Goal: Learn about a topic

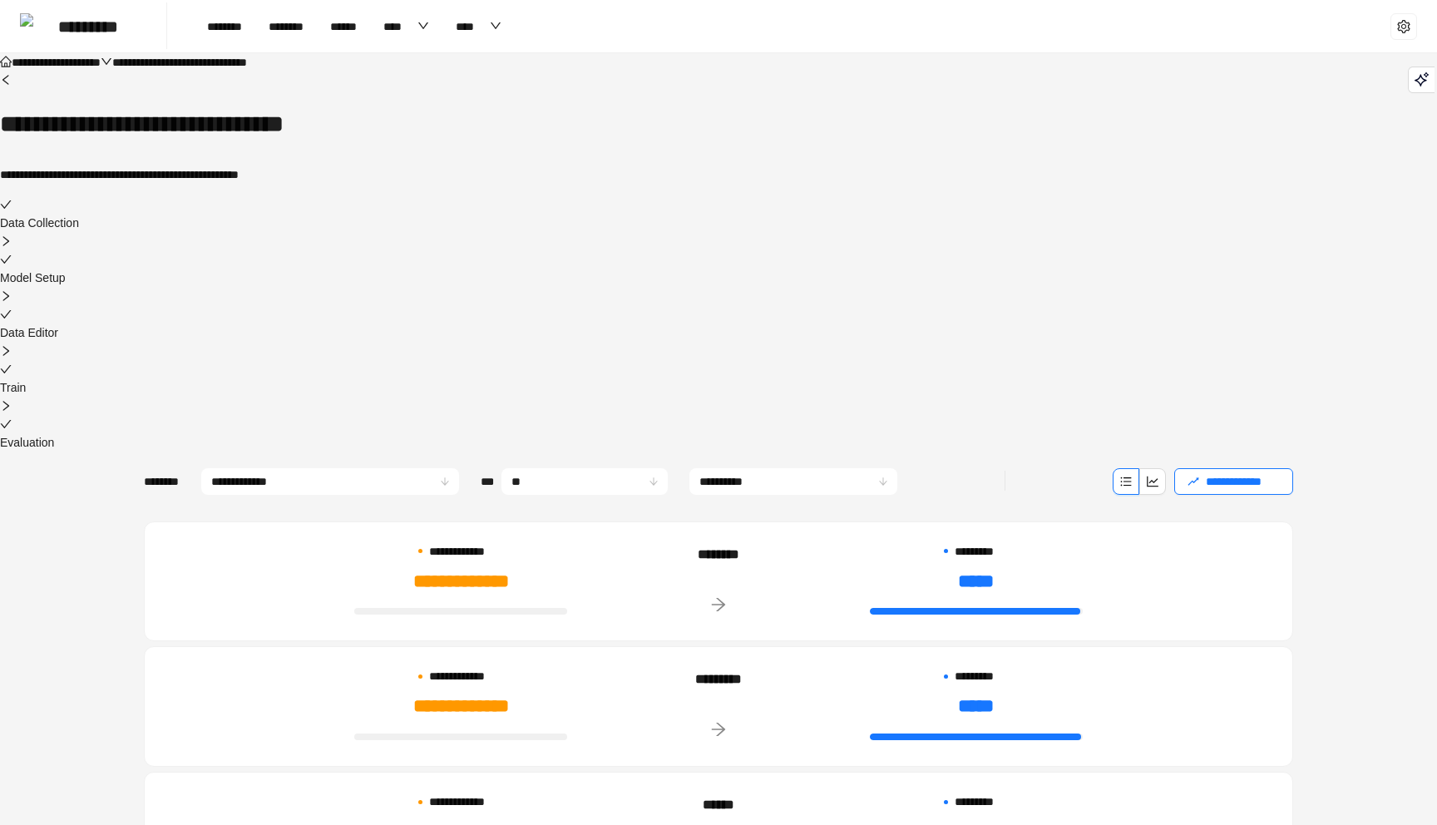
scroll to position [28, 0]
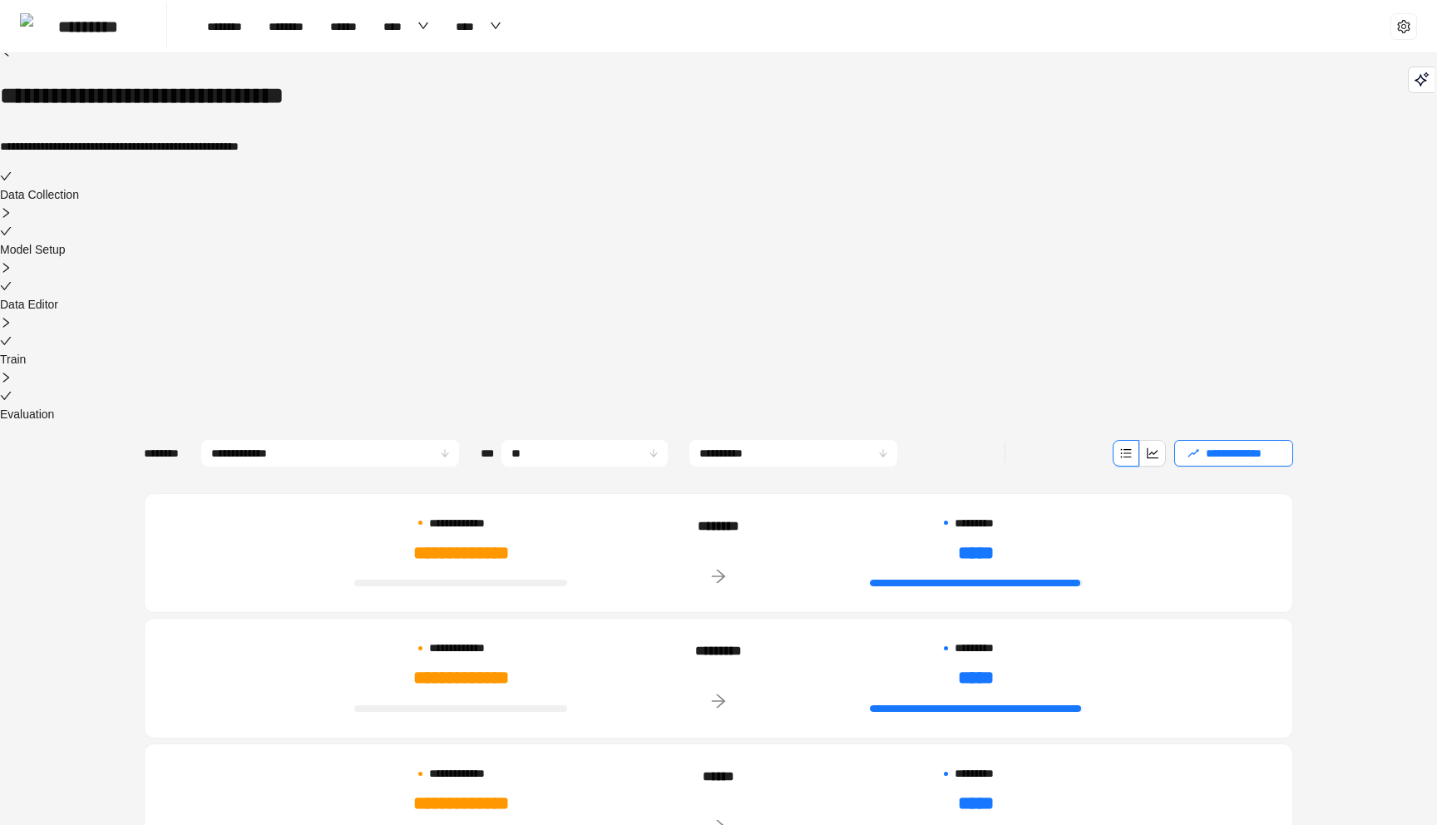
click at [626, 639] on div "**********" at bounding box center [719, 678] width 1108 height 79
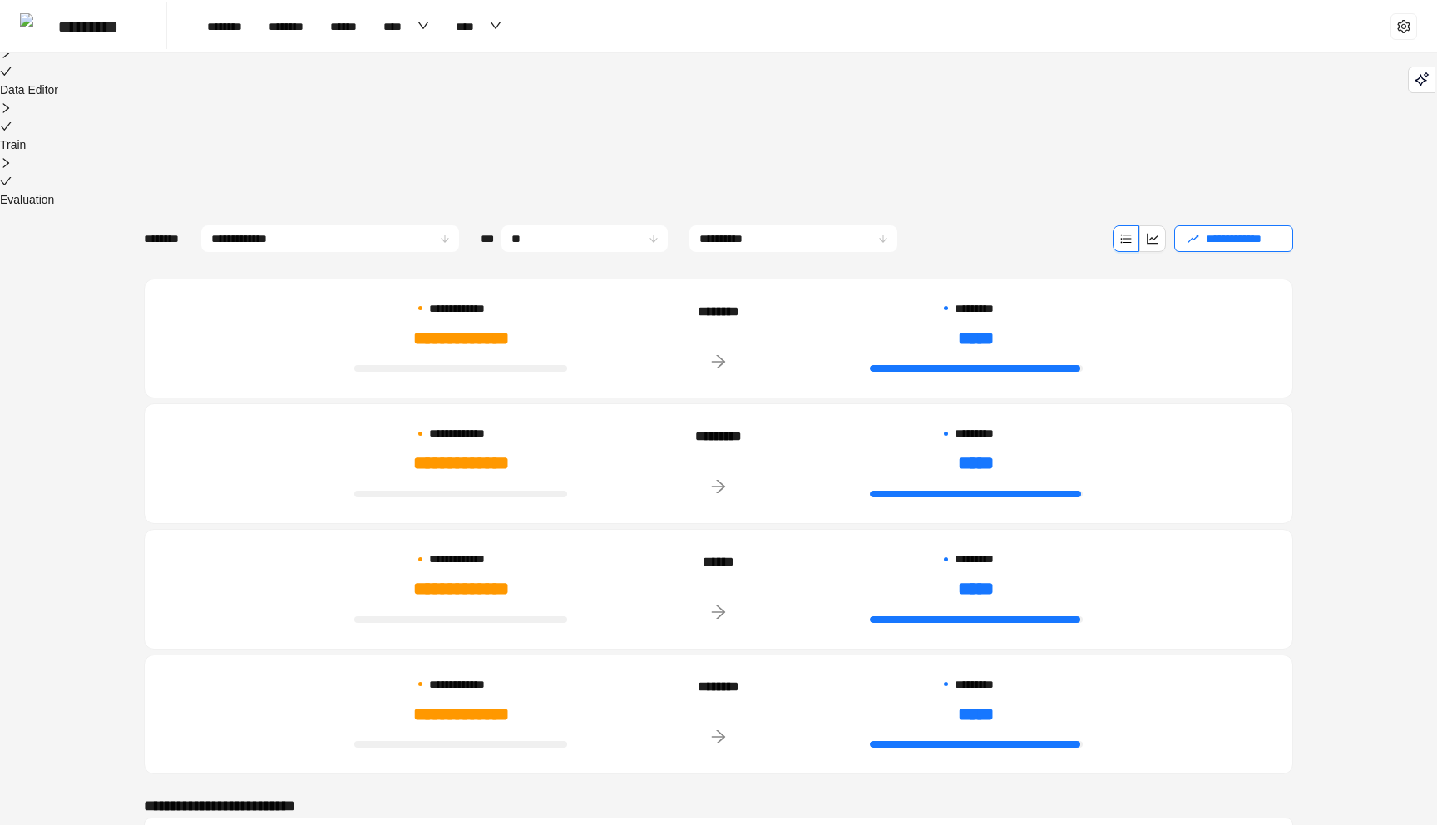
scroll to position [640, 0]
